Goal: Browse casually: Explore the website without a specific task or goal

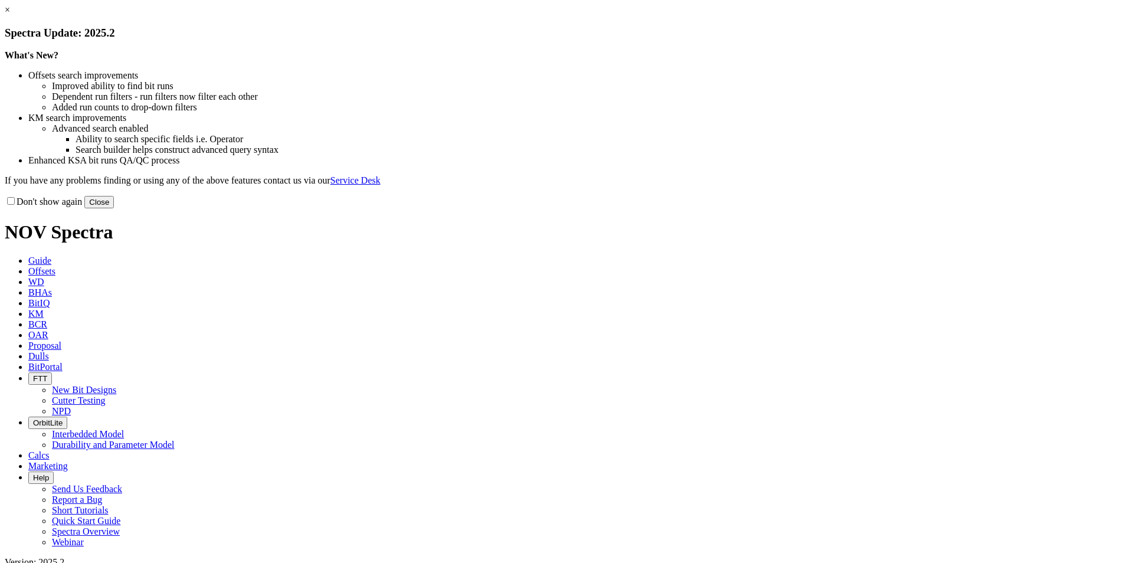
click at [114, 208] on button "Close" at bounding box center [98, 202] width 29 height 12
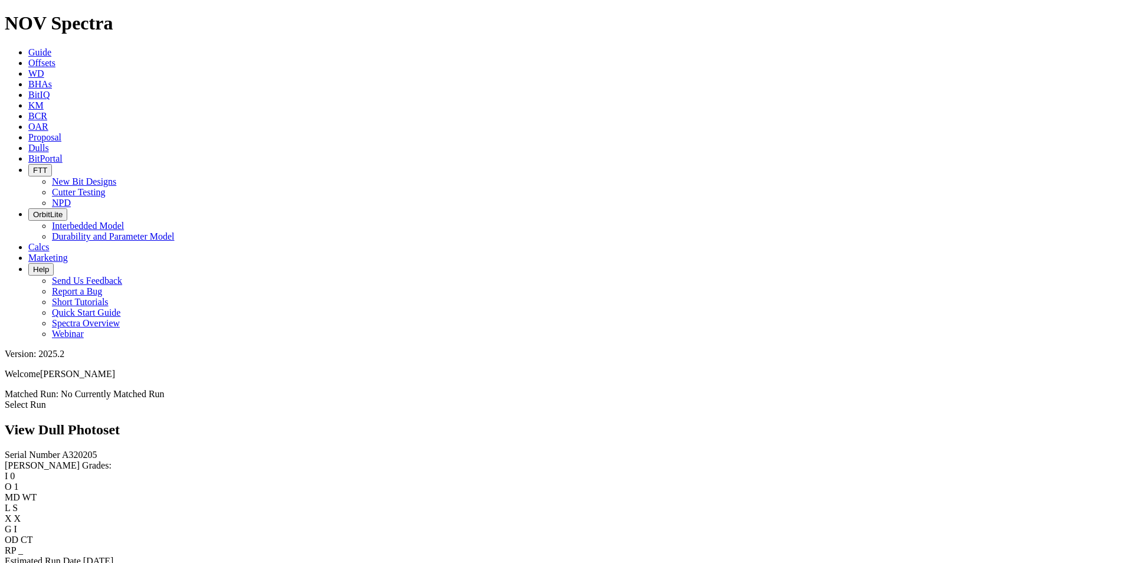
scroll to position [413, 0]
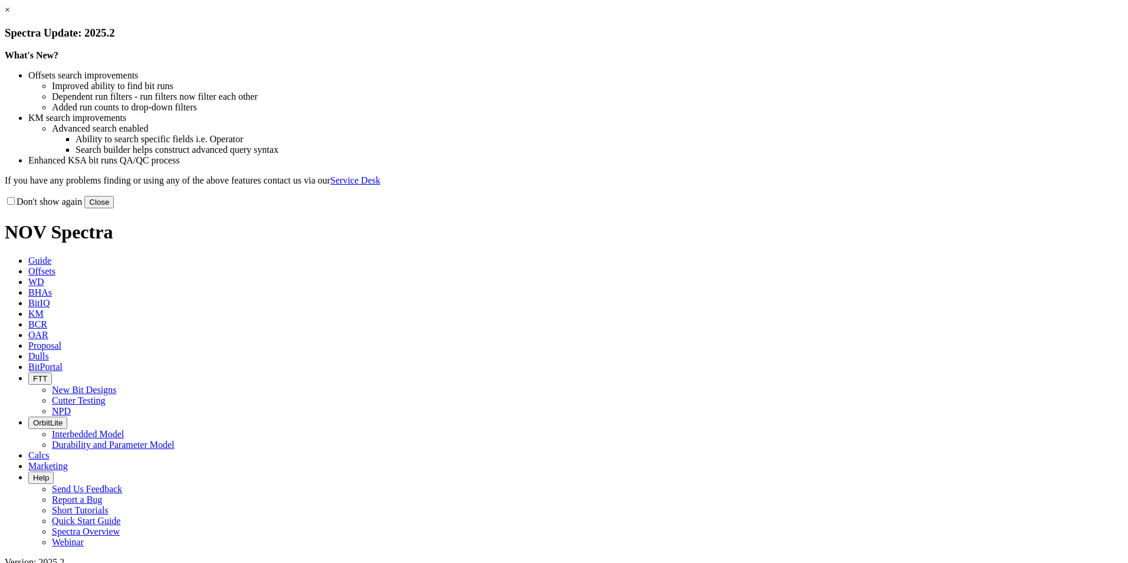
click at [114, 208] on button "Close" at bounding box center [98, 202] width 29 height 12
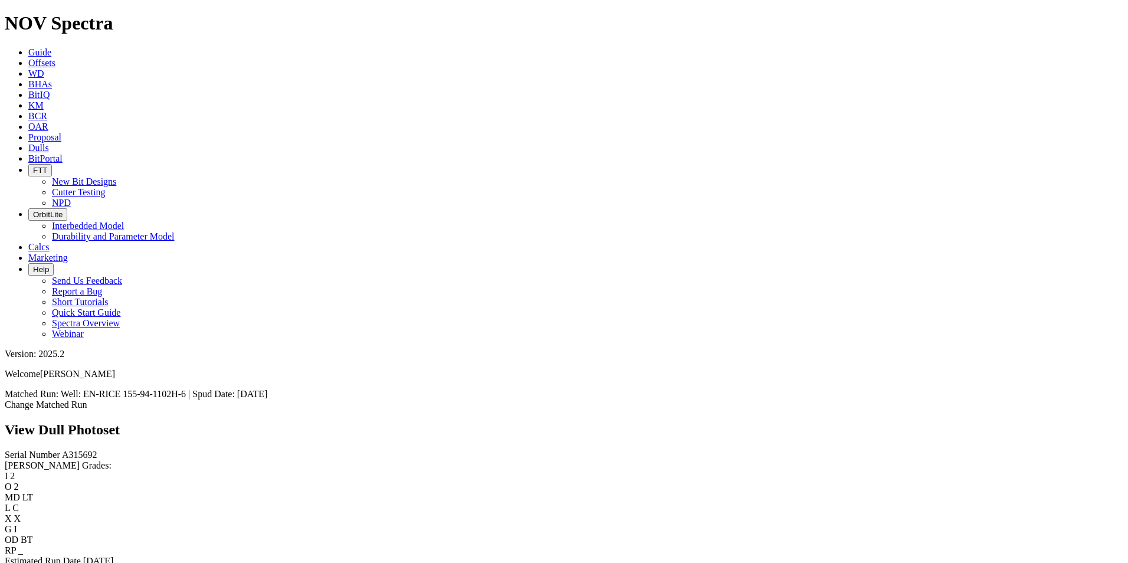
scroll to position [386, 0]
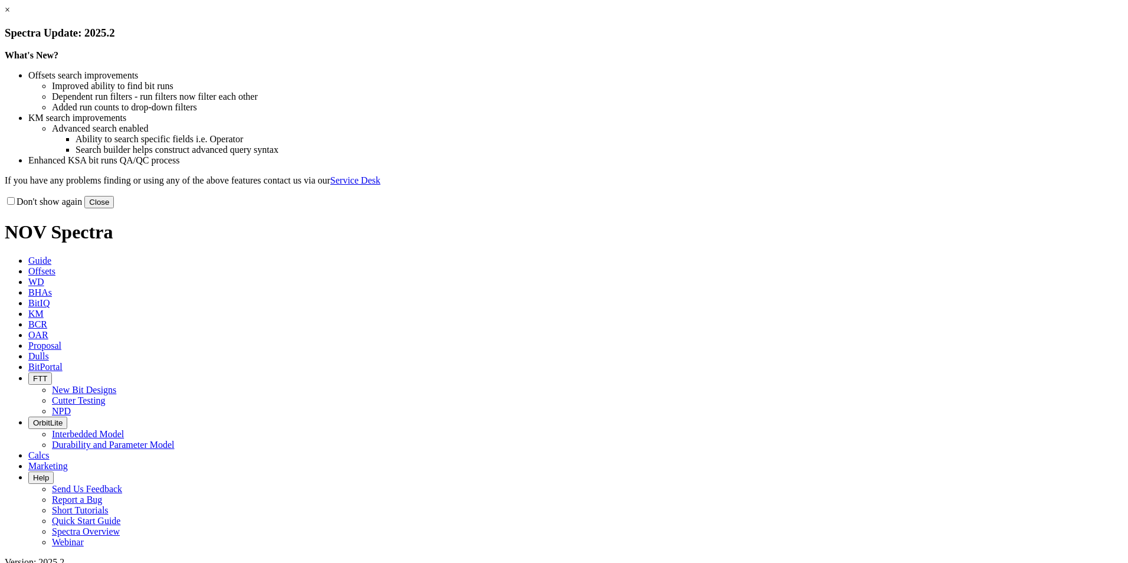
click at [114, 208] on button "Close" at bounding box center [98, 202] width 29 height 12
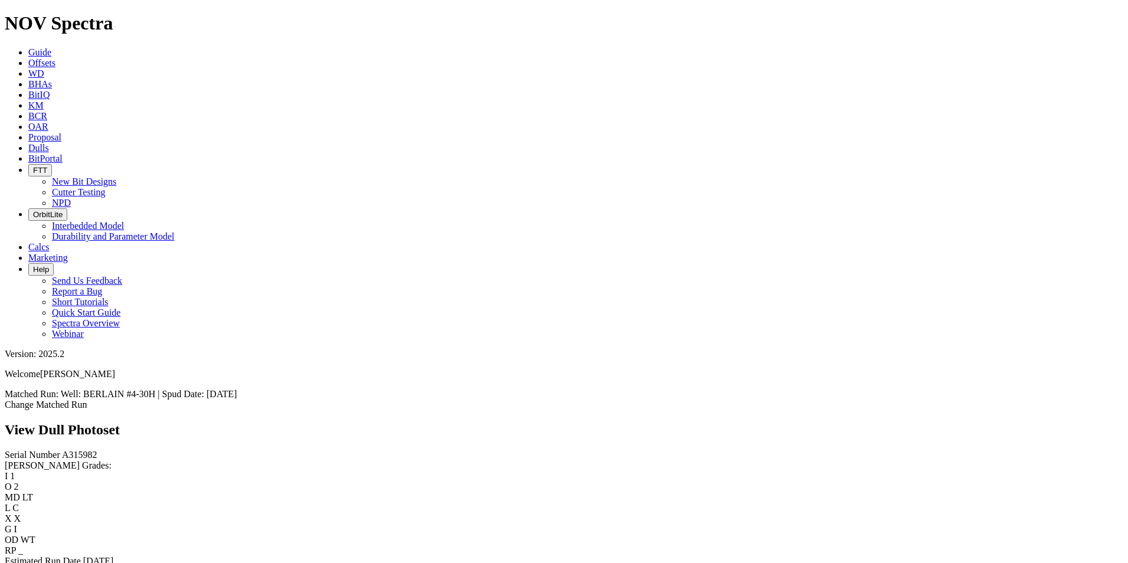
scroll to position [413, 0]
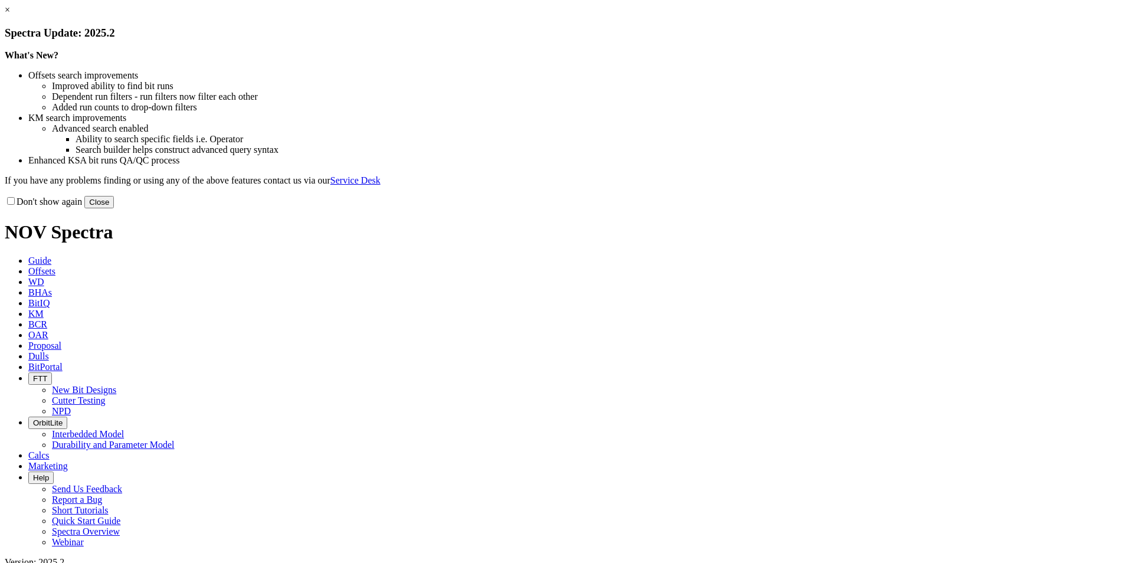
click at [114, 208] on button "Close" at bounding box center [98, 202] width 29 height 12
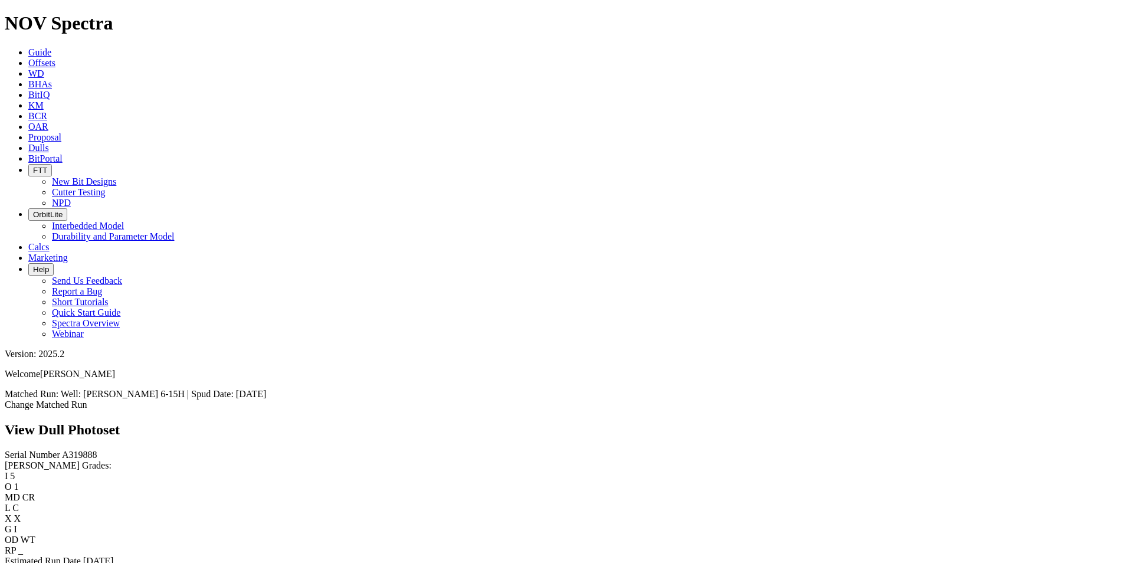
scroll to position [472, 0]
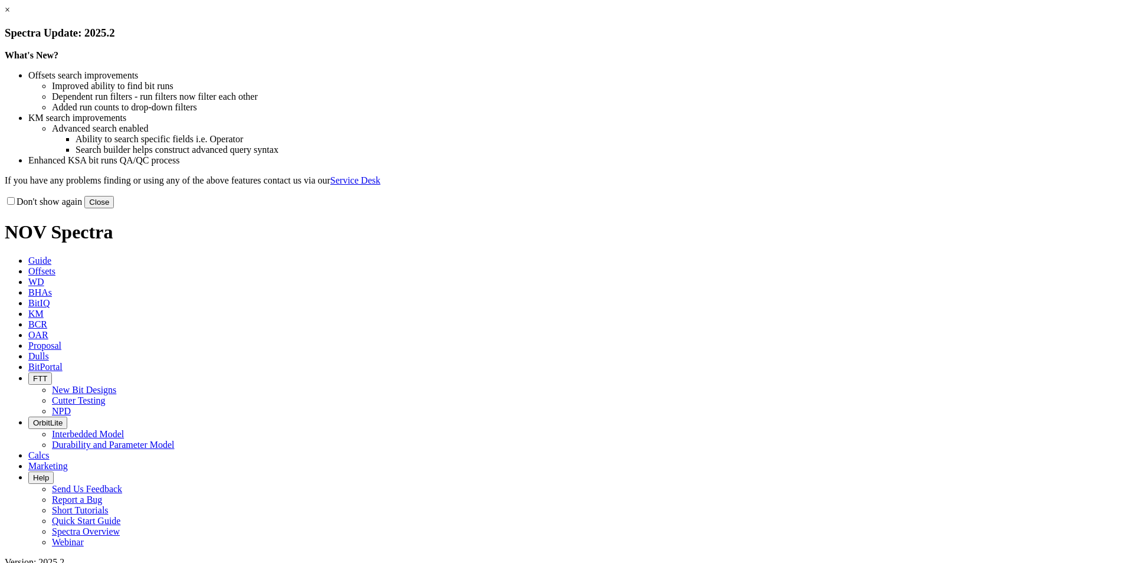
click at [114, 208] on button "Close" at bounding box center [98, 202] width 29 height 12
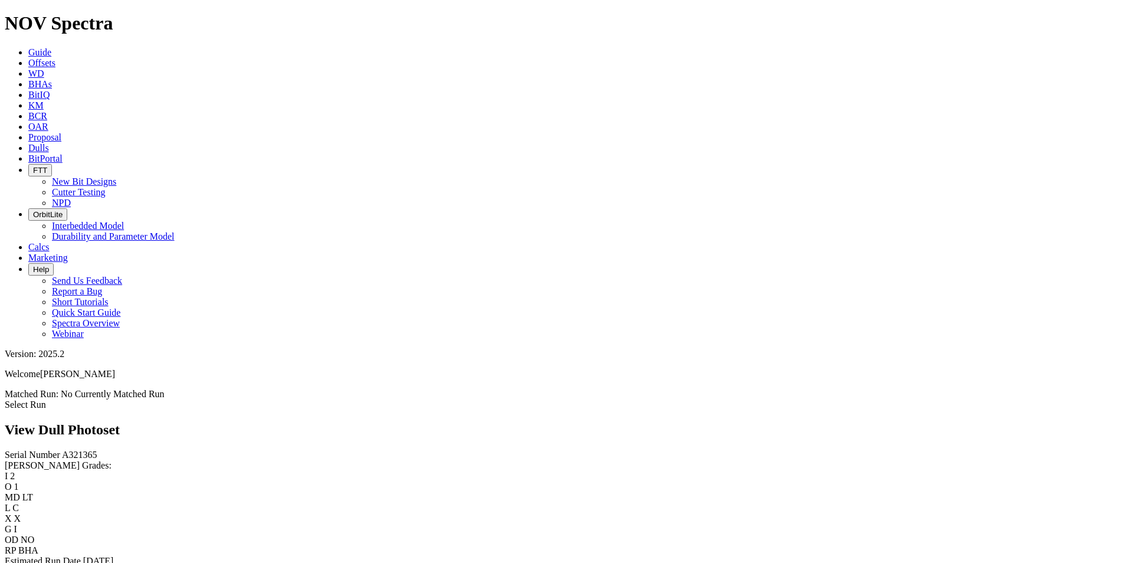
scroll to position [767, 0]
